Goal: Communication & Community: Answer question/provide support

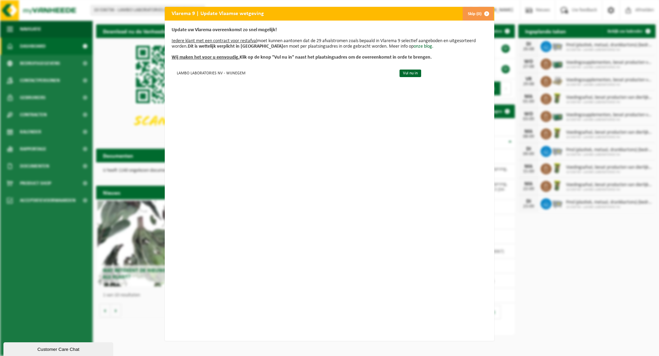
click at [483, 14] on span "button" at bounding box center [487, 14] width 14 height 14
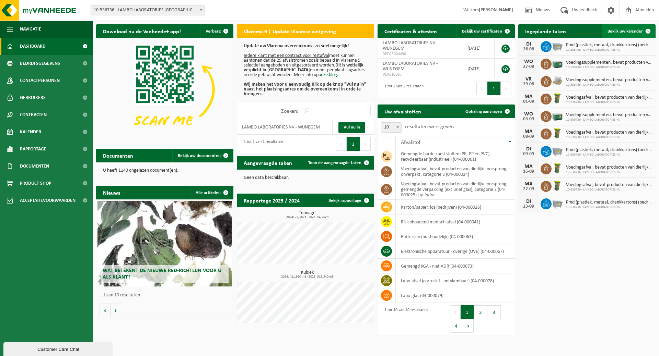
click at [619, 33] on span "Bekijk uw kalender" at bounding box center [624, 31] width 35 height 4
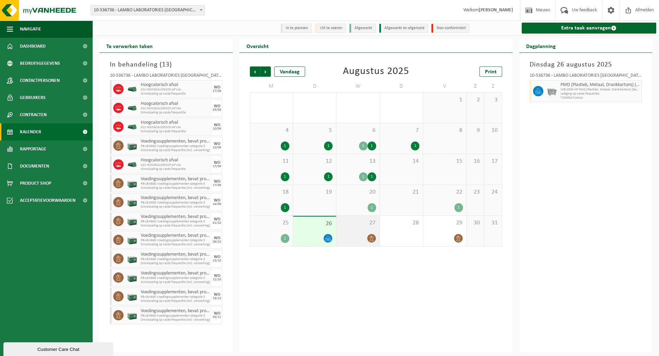
click at [372, 240] on icon at bounding box center [371, 239] width 4 height 6
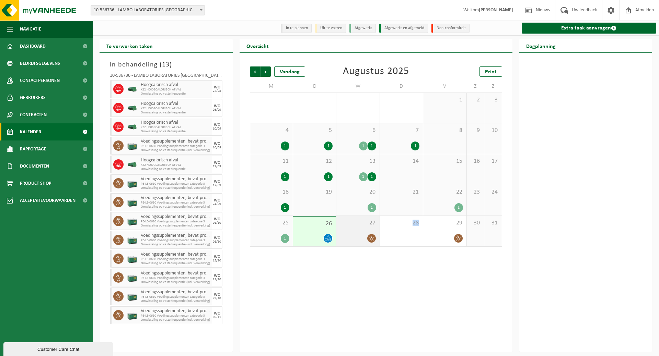
click at [372, 240] on icon at bounding box center [371, 239] width 4 height 6
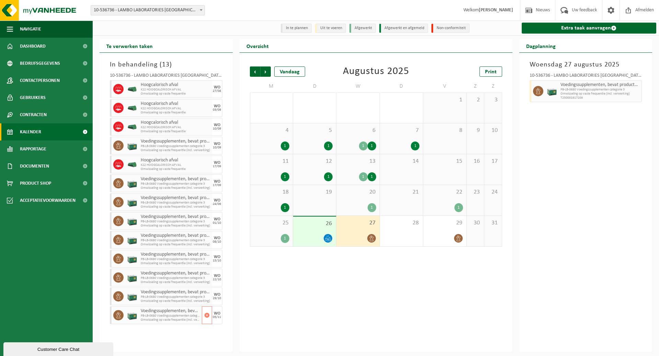
click at [170, 318] on span "PB-LB-0680 Voedingssupplementen categorie 3" at bounding box center [170, 316] width 59 height 4
click at [170, 317] on span "PB-LB-0680 Voedingssupplementen categorie 3" at bounding box center [170, 316] width 59 height 4
click at [25, 144] on span "Rapportage" at bounding box center [33, 149] width 26 height 17
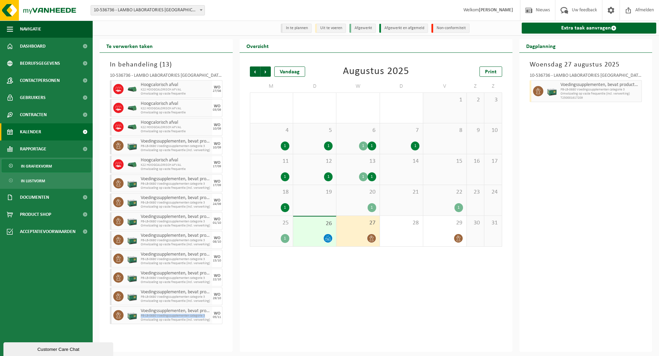
click at [47, 165] on span "In grafiekvorm" at bounding box center [36, 166] width 31 height 13
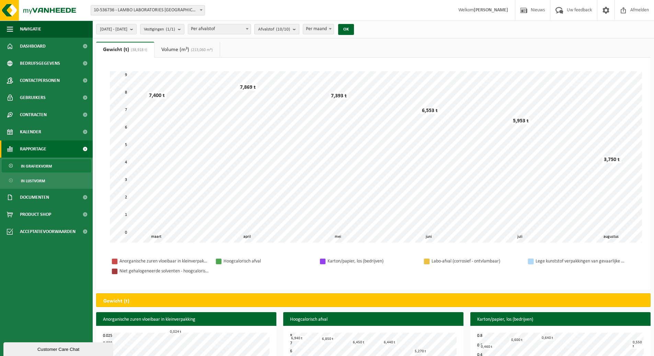
click at [299, 26] on b "submit" at bounding box center [296, 29] width 6 height 10
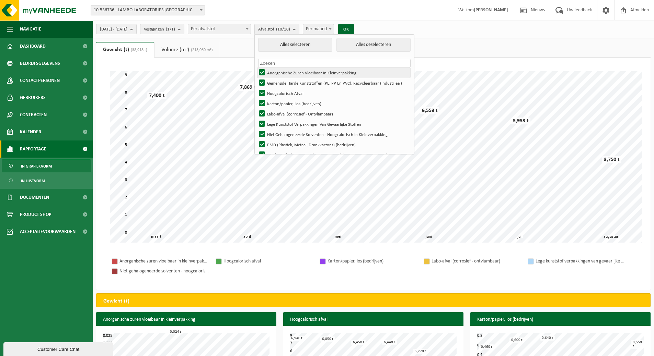
click at [282, 74] on label "Anorganische Zuren Vloeibaar In Kleinverpakking" at bounding box center [333, 73] width 153 height 10
click at [256, 68] on input "Anorganische Zuren Vloeibaar In Kleinverpakking" at bounding box center [256, 67] width 0 height 0
checkbox input "false"
click at [281, 81] on label "Gemengde Harde Kunststoffen (PE, PP En PVC), Recycleerbaar (industrieel)" at bounding box center [333, 83] width 153 height 10
click at [256, 78] on input "Gemengde Harde Kunststoffen (PE, PP En PVC), Recycleerbaar (industrieel)" at bounding box center [256, 78] width 0 height 0
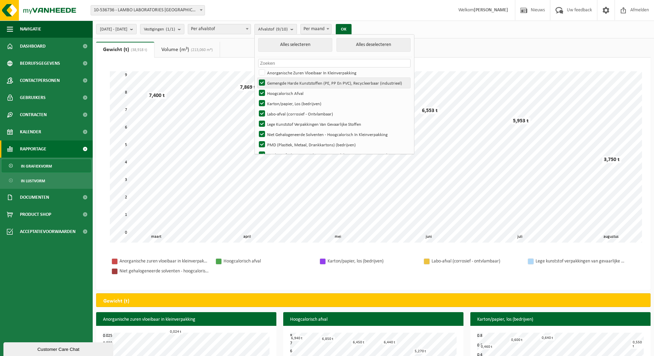
checkbox input "false"
click at [280, 94] on label "Hoogcalorisch Afval" at bounding box center [333, 93] width 153 height 10
click at [256, 88] on input "Hoogcalorisch Afval" at bounding box center [256, 88] width 0 height 0
checkbox input "false"
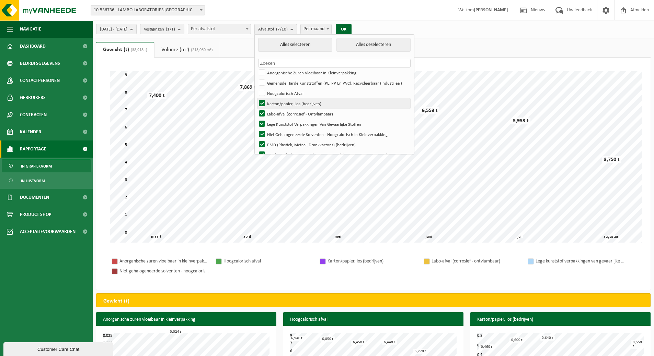
click at [280, 106] on label "Karton/papier, Los (bedrijven)" at bounding box center [333, 103] width 153 height 10
click at [256, 98] on input "Karton/papier, Los (bedrijven)" at bounding box center [256, 98] width 0 height 0
checkbox input "false"
click at [280, 113] on label "Labo-afval (corrosief - Ontvlambaar)" at bounding box center [333, 114] width 153 height 10
click at [256, 109] on input "Labo-afval (corrosief - Ontvlambaar)" at bounding box center [256, 108] width 0 height 0
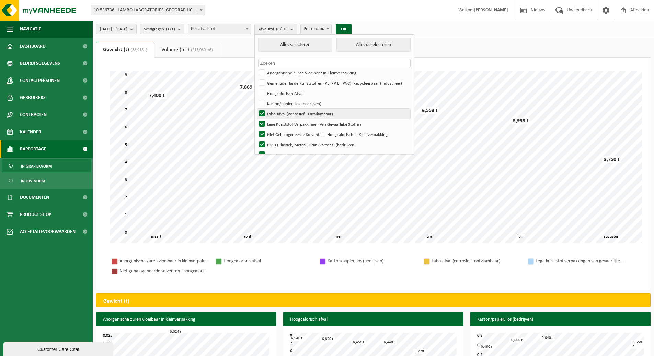
checkbox input "false"
click at [280, 129] on label "Niet Gehalogeneerde Solventen - Hoogcalorisch In Kleinverpakking" at bounding box center [333, 134] width 153 height 10
click at [256, 129] on input "Niet Gehalogeneerde Solventen - Hoogcalorisch In Kleinverpakking" at bounding box center [256, 129] width 0 height 0
checkbox input "false"
click at [280, 140] on label "PMD (Plastiek, Metaal, Drankkartons) (bedrijven)" at bounding box center [333, 145] width 153 height 10
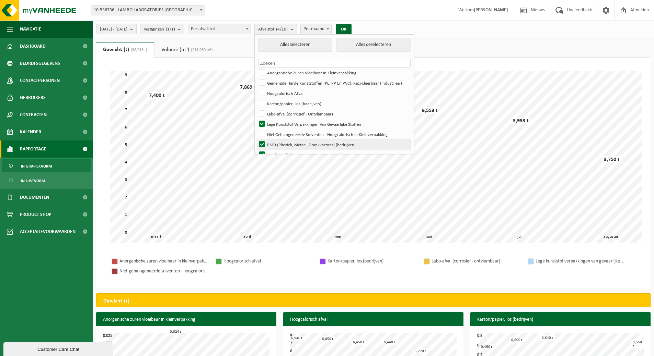
click at [256, 139] on input "PMD (Plastiek, Metaal, Drankkartons) (bedrijven)" at bounding box center [256, 139] width 0 height 0
checkbox input "false"
click at [282, 151] on label "Voedingsafval, Bevat Producten Van Dierlijke Oorsprong, Onverpakt, Categorie 3" at bounding box center [333, 155] width 153 height 10
click at [256, 150] on input "Voedingsafval, Bevat Producten Van Dierlijke Oorsprong, Onverpakt, Categorie 3" at bounding box center [256, 150] width 0 height 0
checkbox input "false"
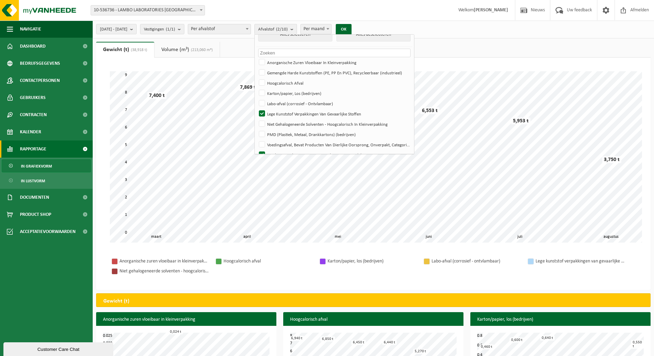
scroll to position [20, 0]
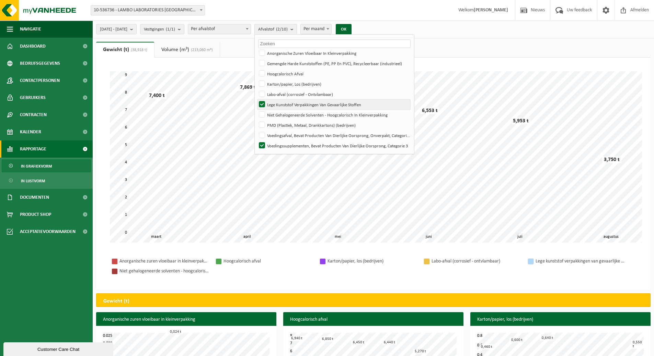
click at [280, 102] on label "Lege Kunststof Verpakkingen Van Gevaarlijke Stoffen" at bounding box center [333, 104] width 153 height 10
click at [256, 99] on input "Lege Kunststof Verpakkingen Van Gevaarlijke Stoffen" at bounding box center [256, 99] width 0 height 0
checkbox input "false"
click at [280, 134] on label "Voedingsafval, Bevat Producten Van Dierlijke Oorsprong, Onverpakt, Categorie 3" at bounding box center [333, 135] width 153 height 10
click at [256, 130] on input "Voedingsafval, Bevat Producten Van Dierlijke Oorsprong, Onverpakt, Categorie 3" at bounding box center [256, 130] width 0 height 0
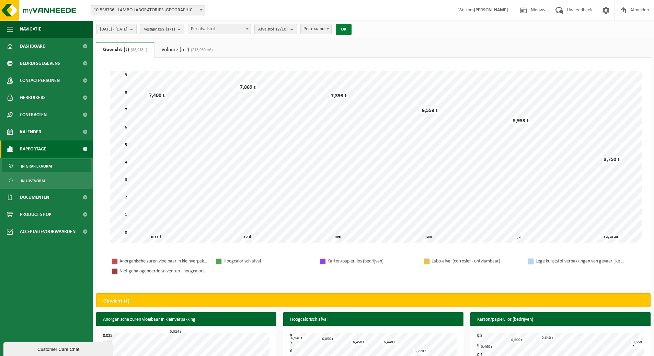
click at [351, 27] on button "OK" at bounding box center [344, 29] width 16 height 11
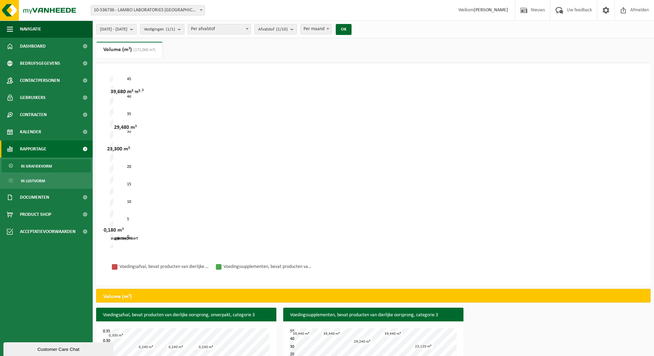
click at [175, 29] on count "(1/1)" at bounding box center [170, 29] width 9 height 4
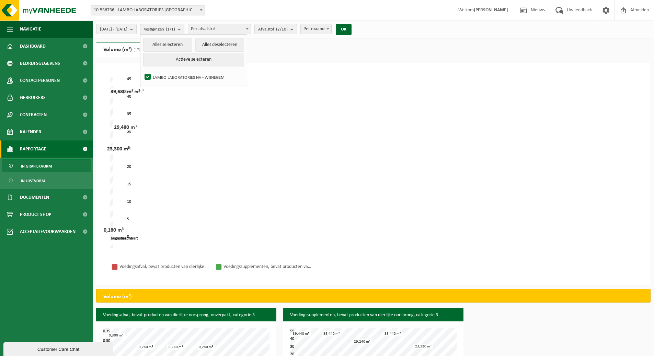
click at [175, 29] on count "(1/1)" at bounding box center [170, 29] width 9 height 4
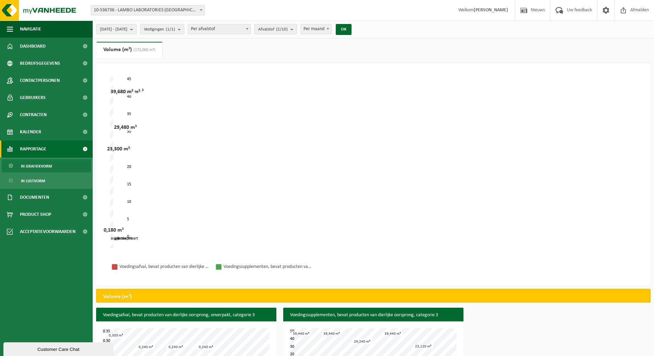
click at [296, 28] on b "submit" at bounding box center [293, 29] width 6 height 10
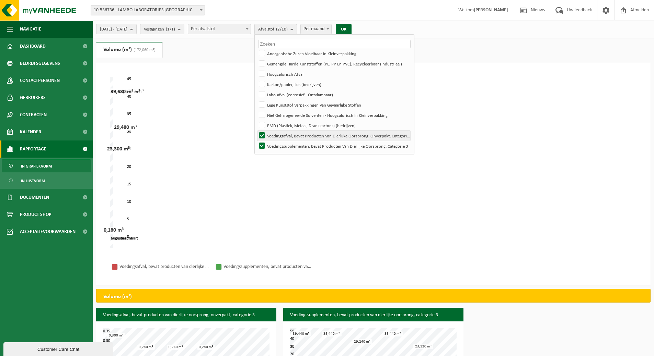
click at [280, 138] on label "Voedingsafval, Bevat Producten Van Dierlijke Oorsprong, Onverpakt, Categorie 3" at bounding box center [333, 136] width 153 height 10
click at [256, 131] on input "Voedingsafval, Bevat Producten Van Dierlijke Oorsprong, Onverpakt, Categorie 3" at bounding box center [256, 130] width 0 height 0
checkbox input "false"
click at [280, 148] on label "Voedingssupplementen, Bevat Producten Van Dierlijke Oorsprong, Categorie 3" at bounding box center [333, 146] width 153 height 10
click at [256, 141] on input "Voedingssupplementen, Bevat Producten Van Dierlijke Oorsprong, Categorie 3" at bounding box center [256, 141] width 0 height 0
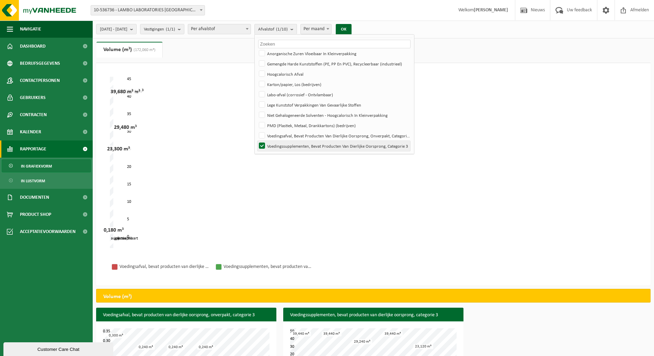
checkbox input "false"
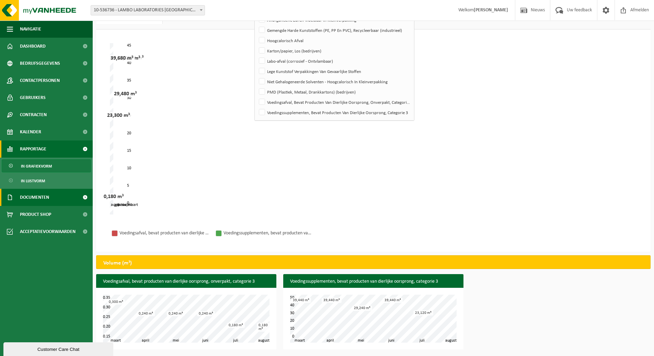
click at [28, 192] on span "Documenten" at bounding box center [34, 197] width 29 height 17
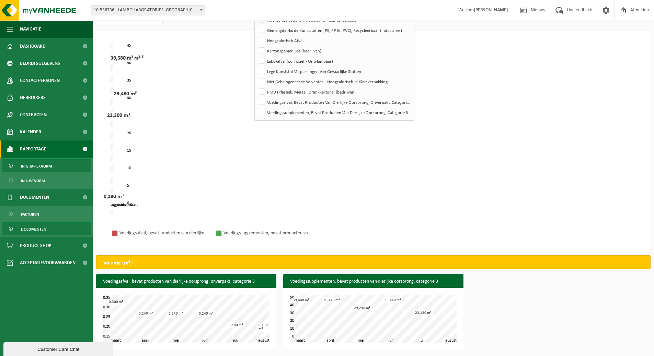
click at [41, 228] on span "Documenten" at bounding box center [33, 229] width 25 height 13
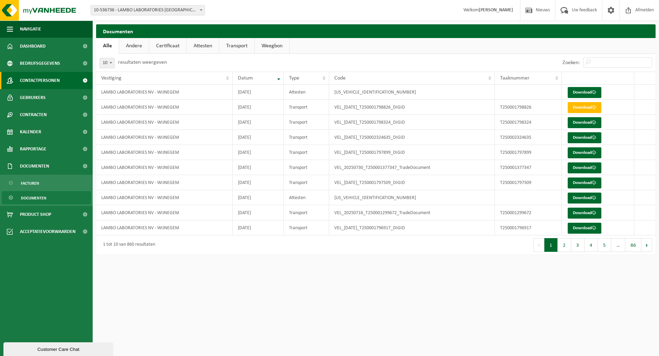
click at [43, 81] on span "Contactpersonen" at bounding box center [40, 80] width 40 height 17
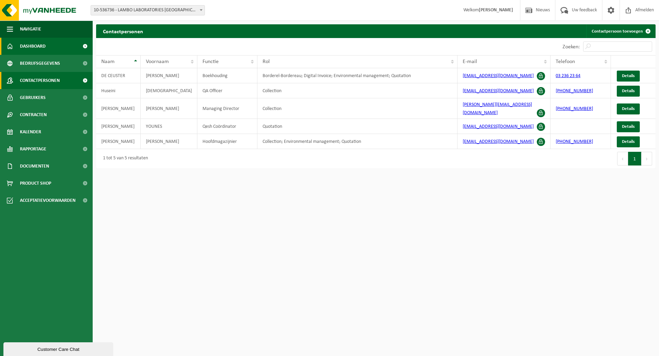
click at [26, 50] on span "Dashboard" at bounding box center [33, 46] width 26 height 17
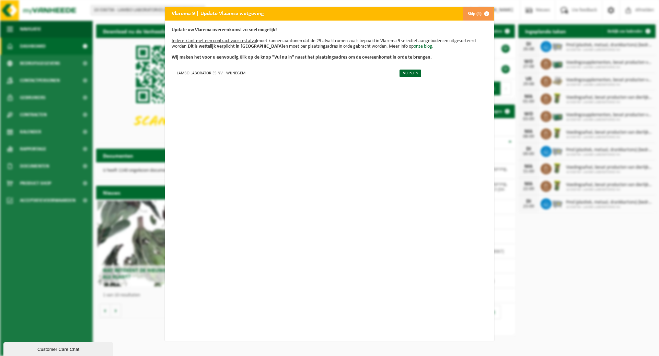
click at [480, 12] on span "button" at bounding box center [487, 14] width 14 height 14
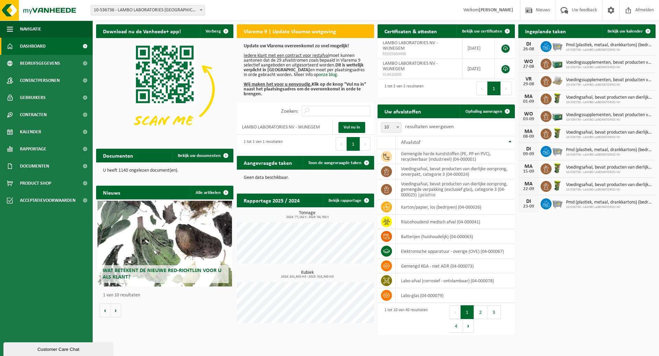
click at [28, 352] on div "Customer Care Chat" at bounding box center [58, 349] width 99 height 5
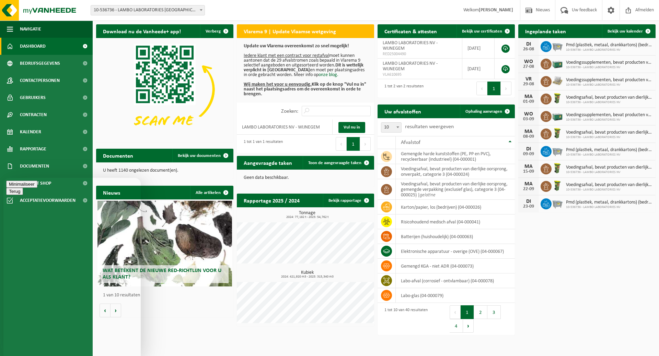
click at [3, 178] on textarea at bounding box center [3, 178] width 0 height 0
type textarea "Beste, kan u me helpen met waar ik het contract tussen jullie en Lambo kan teru…"
click at [27, 100] on span "Gebruikers" at bounding box center [33, 97] width 26 height 17
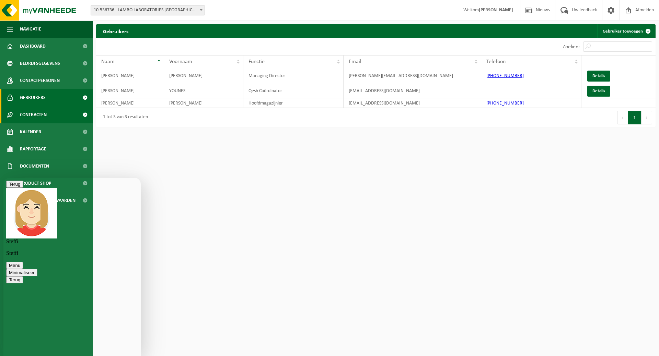
click at [39, 116] on span "Contracten" at bounding box center [33, 114] width 27 height 17
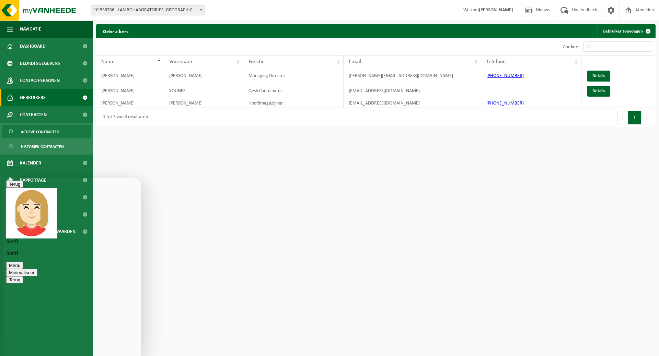
click at [61, 131] on link "Actieve contracten" at bounding box center [46, 131] width 89 height 13
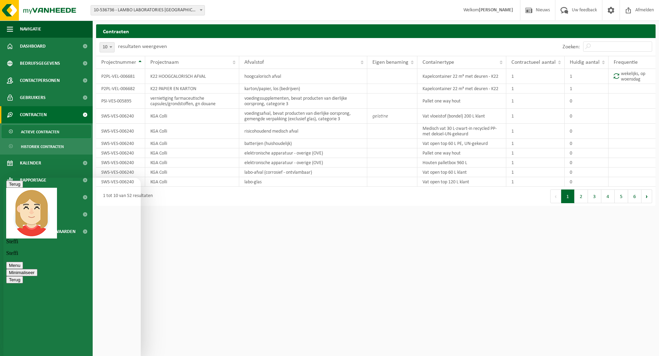
click at [3, 178] on div "Beoordeel deze chat Upload bestand Emoji invoeren" at bounding box center [3, 178] width 0 height 0
click at [3, 178] on textarea at bounding box center [3, 178] width 0 height 0
type textarea "m"
click at [585, 196] on button "2" at bounding box center [580, 197] width 13 height 14
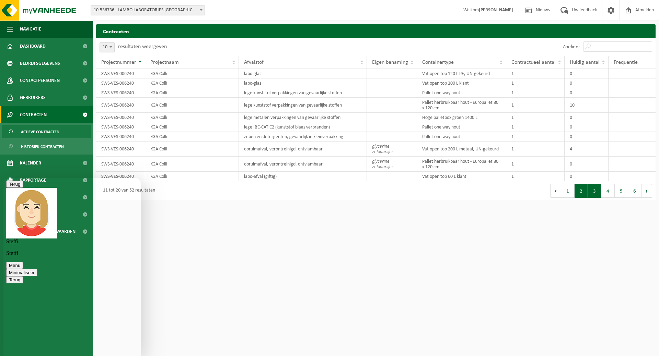
click at [595, 192] on button "3" at bounding box center [594, 191] width 13 height 14
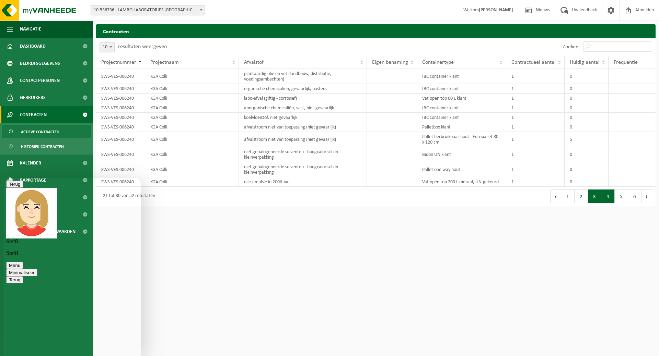
click at [602, 197] on button "4" at bounding box center [607, 197] width 13 height 14
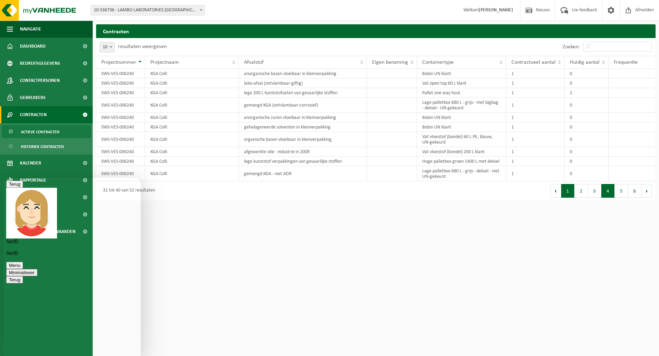
click at [570, 191] on button "1" at bounding box center [567, 191] width 13 height 14
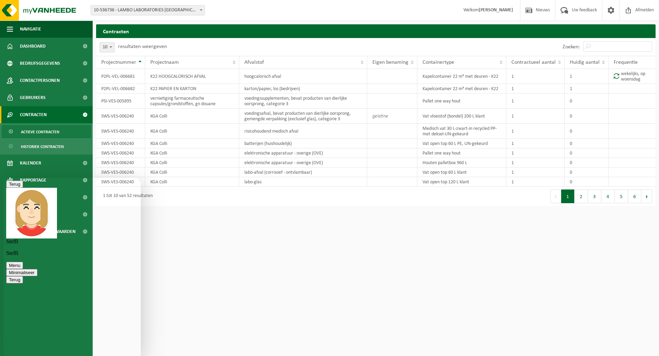
click at [3, 178] on textarea "kan u mij vertelen hoe de afhaling van" at bounding box center [3, 178] width 0 height 0
type textarea "kan u mij vertelen hoe de afhaling van de bioboxen werkt?"
type textarea "wat de vastgelegde frequentie is"
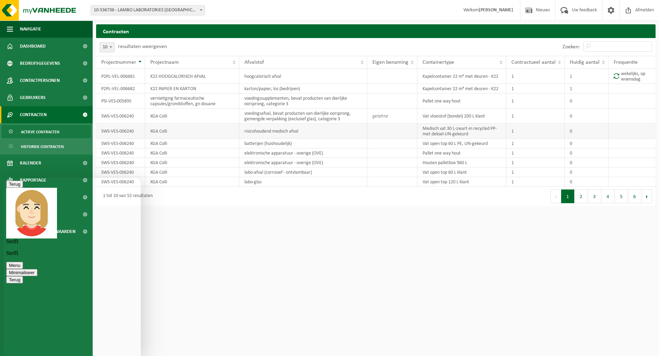
scroll to position [62, 0]
click at [3, 178] on textarea at bounding box center [3, 178] width 0 height 0
type textarea "k"
type textarea "klopt - maar volgens mijn info is er vorige week niemand geweest?"
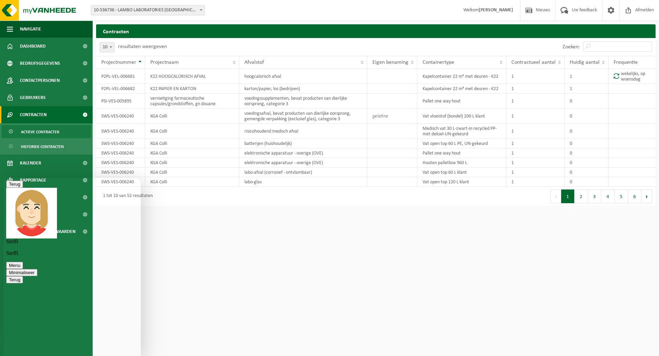
scroll to position [92, 0]
type textarea "w"
click at [3, 178] on div "Beoordeel deze chat Upload bestand Emoji invoeren" at bounding box center [3, 178] width 0 height 0
click at [3, 178] on textarea at bounding box center [3, 178] width 0 height 0
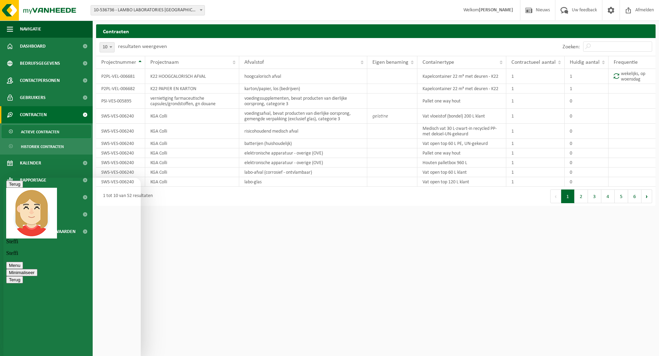
type textarea "H"
type textarea "I"
drag, startPoint x: 101, startPoint y: 348, endPoint x: 31, endPoint y: 349, distance: 70.0
click at [3, 178] on textarea "Onze bioboxen zitten vol - wij zijn genoodzaakt om BB te gebruiken om deze nadi…" at bounding box center [3, 178] width 0 height 0
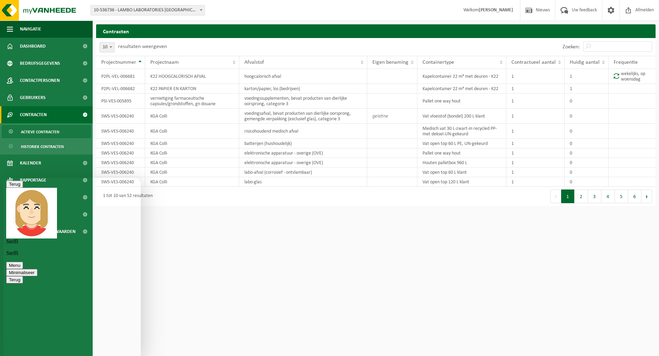
type textarea "O"
click at [3, 178] on textarea "[PERSON_NAME] zou hier al met [PERSON_NAME] gebeld over hebben" at bounding box center [3, 178] width 0 height 0
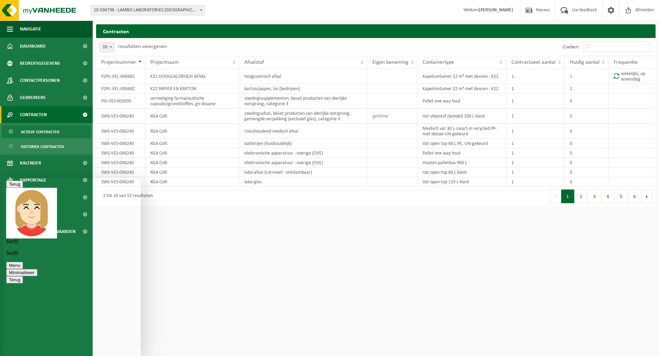
type textarea "[PERSON_NAME] zou hier al met [PERSON_NAME] gebeld over hebben?"
click at [3, 178] on div "Beoordeel deze chat Upload bestand Emoji invoeren" at bounding box center [3, 178] width 0 height 0
click at [3, 178] on textarea at bounding box center [3, 178] width 0 height 0
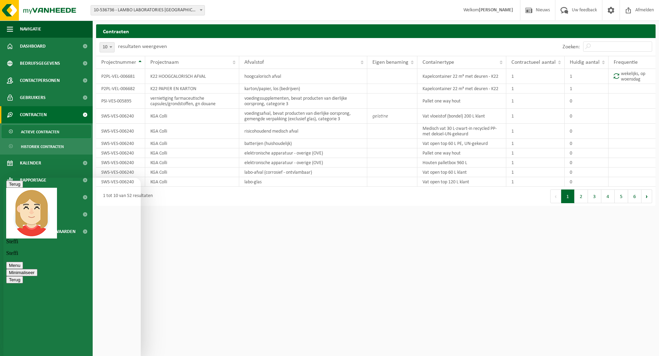
type textarea "Wij hebben naar schatting een 20 bioboxen staan?"
type textarea "D"
type textarea "De meeste zullen wel gevuld geweest zijn"
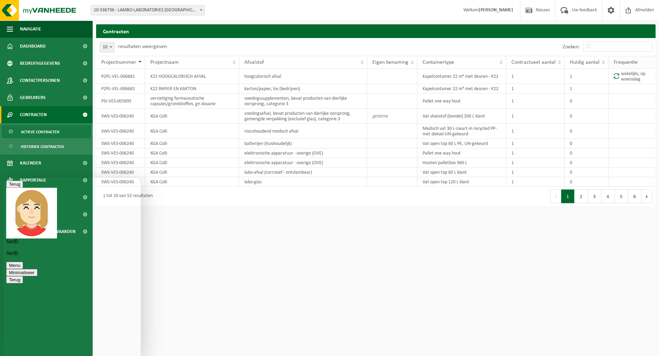
scroll to position [281, 0]
click at [3, 178] on textarea at bounding box center [3, 178] width 0 height 0
type textarea "a"
type textarea "o"
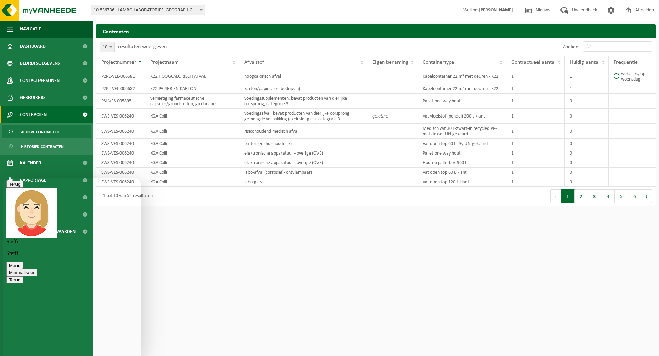
type textarea "mogelijk"
drag, startPoint x: 30, startPoint y: 348, endPoint x: 5, endPoint y: 349, distance: 24.7
click at [3, 178] on div "mogelijk Beoordeel deze chat Upload bestand Emoji invoeren Verzenden" at bounding box center [3, 178] width 0 height 0
type textarea "k"
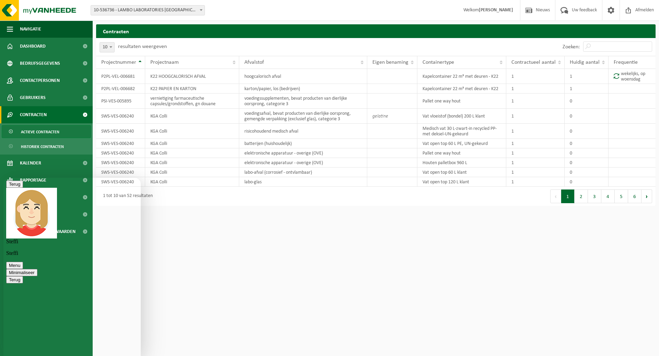
type textarea "j"
type textarea "Er is gevraagd om extra bioxen mee te leveren morgen?"
type textarea "Daar wij extra tussenoplsag hebben moeten doen?"
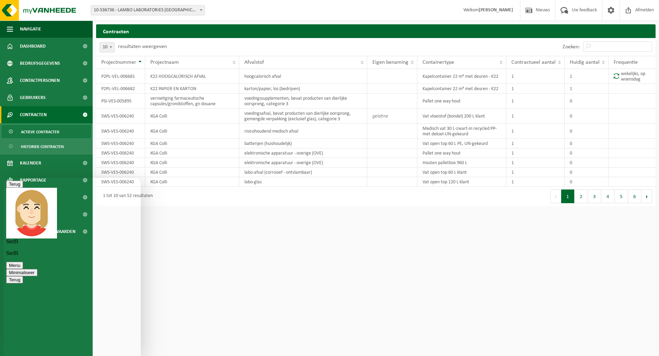
type textarea "n"
type textarea "5 gevraagd?"
type textarea "D"
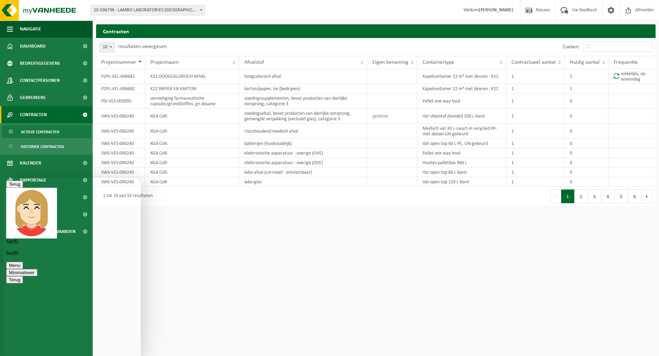
scroll to position [548, 0]
type textarea "g"
type textarea "i"
type textarea "d"
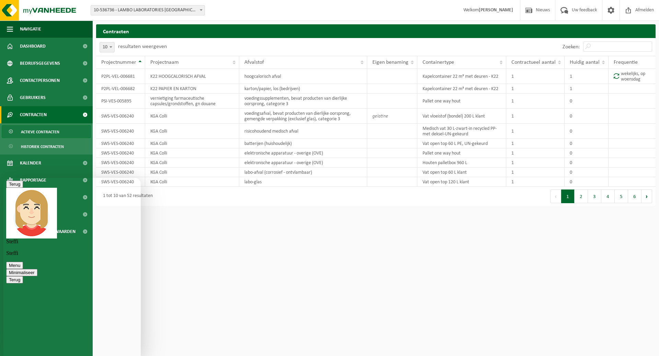
type textarea "b"
click at [3, 178] on div "Daar wij extra Beoordeel deze chat Upload bestand Emoji invoeren Verzenden" at bounding box center [3, 178] width 0 height 0
click at [3, 178] on textarea "Daar wij extra" at bounding box center [3, 178] width 0 height 0
drag, startPoint x: 19, startPoint y: 349, endPoint x: 0, endPoint y: 346, distance: 18.8
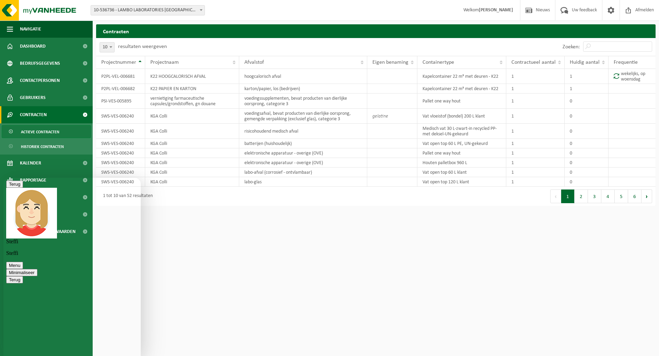
click html "[PERSON_NAME] Menu Minimaliseer Terug Powered by [DOMAIN_NAME] Beoordeel deze c…"
type textarea "B"
type textarea "Dank je alvast - bijkomende vraag"
type textarea "hoe zit het naar facturatie?"
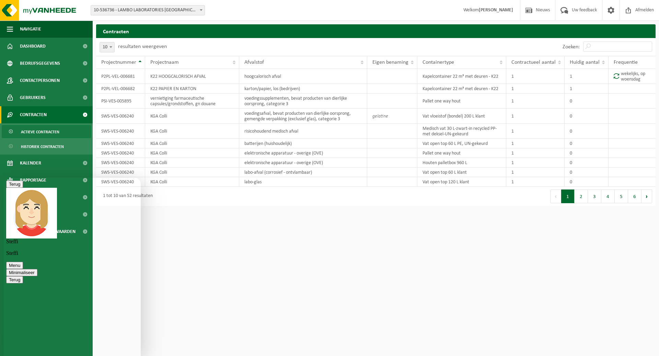
scroll to position [729, 0]
type textarea "ik vermoed dat er geen kosten zijn voor vorige week zijn..."
type textarea "e"
type textarea "I"
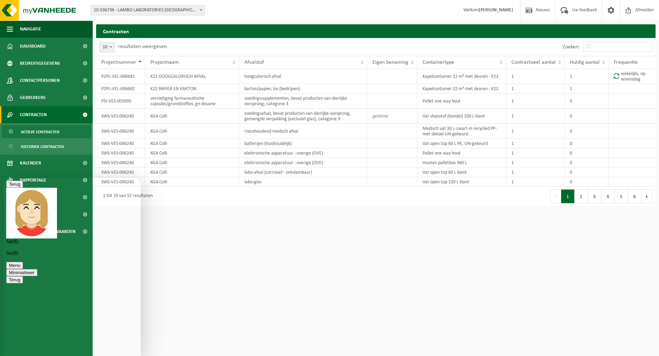
type textarea "betalen wij ook huur voor de bioxen?"
click at [3, 178] on textarea at bounding box center [3, 178] width 0 height 0
type textarea "q"
type textarea "k"
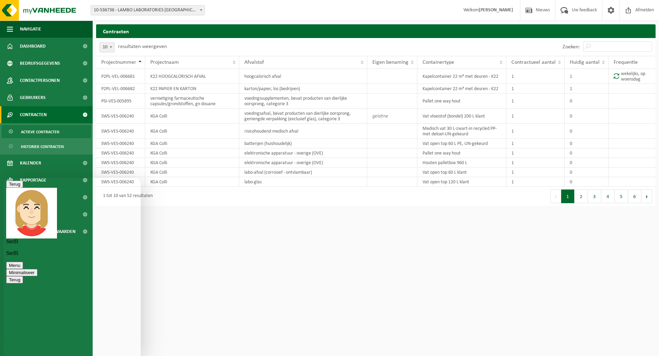
type textarea "d"
click at [3, 178] on textarea "kunnen we afspreken om de huur van de 5 bioboxen voor 1 week" at bounding box center [3, 178] width 0 height 0
click at [3, 178] on div "kunnen we afspreken om de huur van de 5niuewe bioboxen voor 1 week Beoordeel de…" at bounding box center [3, 178] width 0 height 0
click at [3, 178] on textarea "kunnen we afspreken om de huur van de 5niuewe bioboxen voor 1 week" at bounding box center [3, 178] width 0 height 0
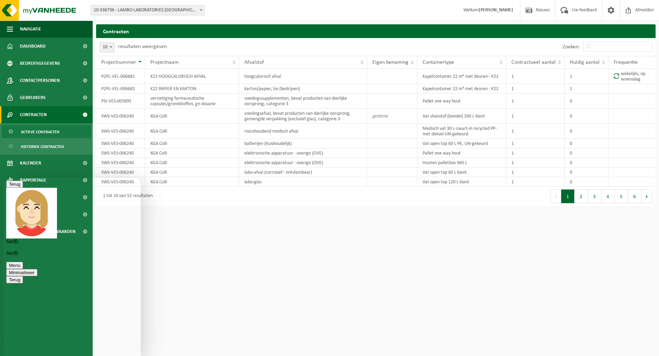
scroll to position [0, 0]
type textarea "kunnen we afspreken om de huur van de 5niuewe bioboxen voor 1 week ook niet aan…"
type textarea "Wij moeten ondertussen ook de opslag doen in BB, die erna terug uitstorten, dus…"
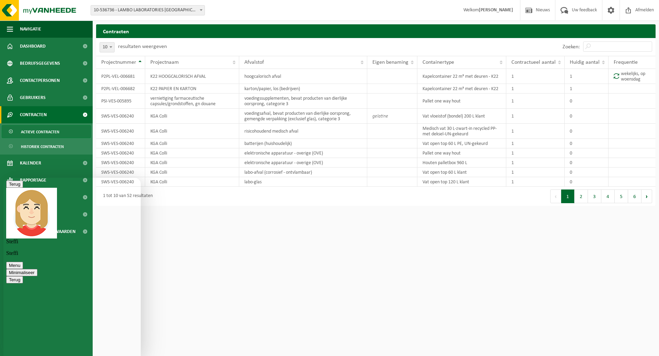
type textarea "u mag dat doorgeven, mij even te contacteren."
type textarea "Bedankt voor uw hulp al [PERSON_NAME]."
click at [3, 178] on textarea at bounding box center [3, 178] width 0 height 0
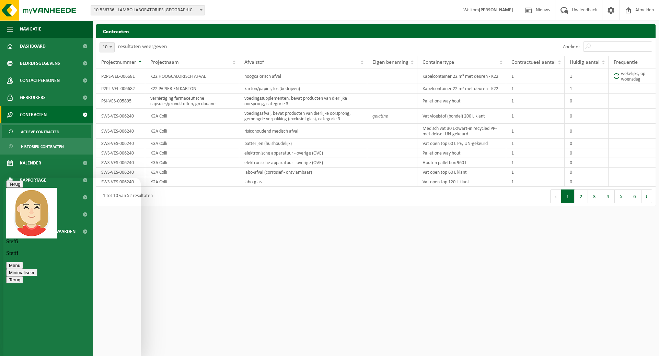
click at [3, 178] on textarea "production" at bounding box center [3, 178] width 0 height 0
type textarea "[EMAIL_ADDRESS][DOMAIN_NAME]"
type textarea "of 0498/413785"
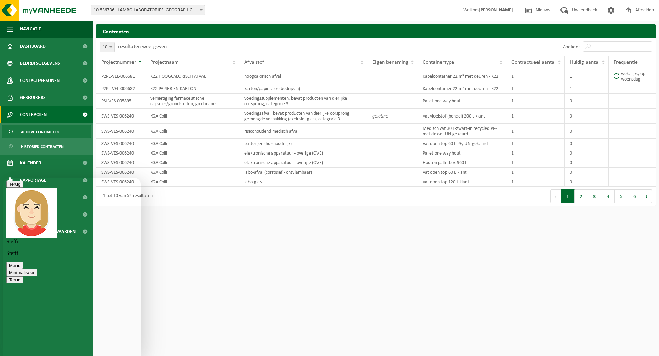
click at [3, 178] on textarea at bounding box center [3, 178] width 0 height 0
type textarea "dank je wel."
click at [37, 269] on button "Minimaliseer" at bounding box center [21, 272] width 31 height 7
